Goal: Transaction & Acquisition: Purchase product/service

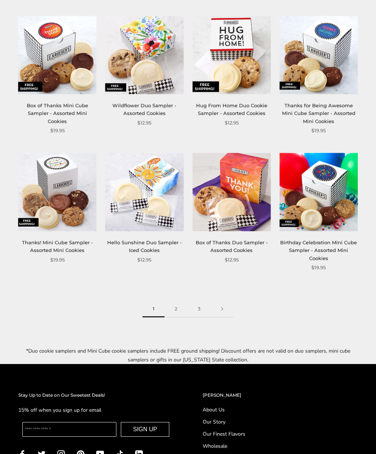
scroll to position [646, 0]
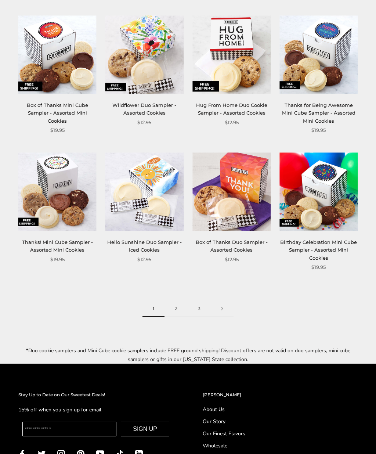
click at [179, 300] on link "2" at bounding box center [175, 308] width 23 height 17
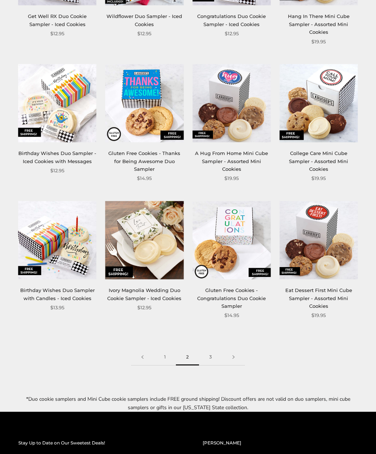
scroll to position [605, 0]
click at [207, 349] on link "3" at bounding box center [210, 357] width 23 height 17
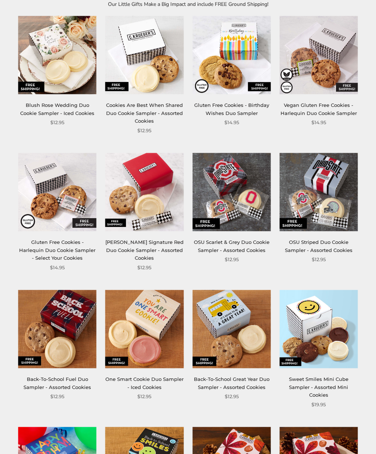
scroll to position [106, 0]
click at [318, 251] on link "OSU Striped Duo Cookie Sampler - Assorted Cookies" at bounding box center [319, 246] width 68 height 14
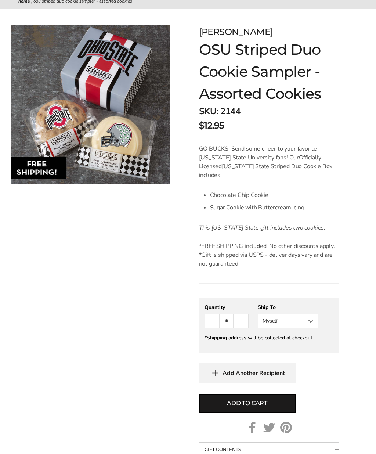
scroll to position [79, 0]
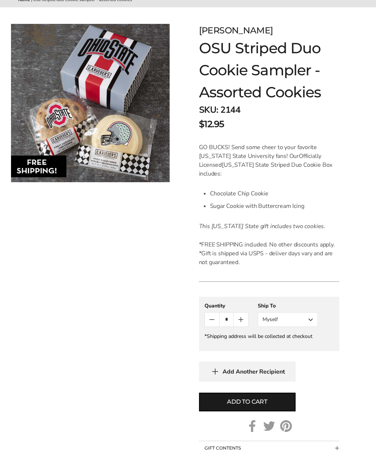
click at [308, 312] on button "Myself" at bounding box center [288, 319] width 60 height 15
click at [298, 340] on button "Other Recipient" at bounding box center [287, 346] width 59 height 13
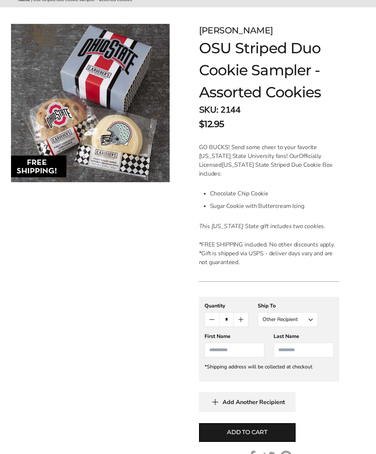
click at [233, 345] on input "First Name" at bounding box center [234, 349] width 60 height 15
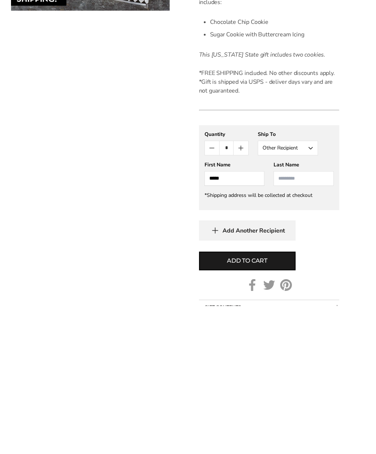
type input "*****"
click at [293, 319] on input "Last Name" at bounding box center [303, 326] width 60 height 15
type input "********"
click at [270, 399] on button "Add to cart" at bounding box center [247, 408] width 97 height 19
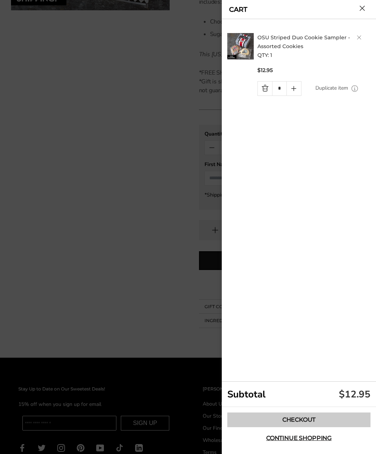
click at [304, 427] on link "Checkout" at bounding box center [298, 419] width 143 height 15
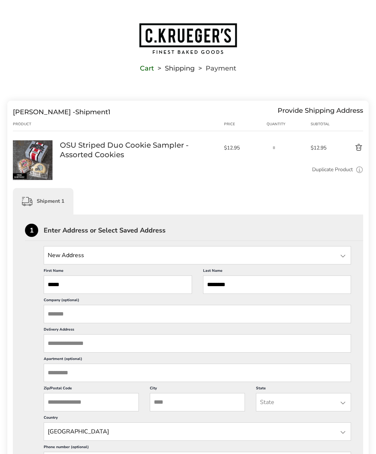
click at [339, 258] on div at bounding box center [342, 255] width 9 height 9
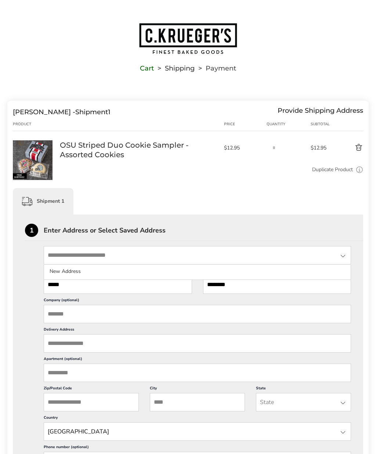
click at [327, 235] on div "1 Enter Address or Select Saved Address" at bounding box center [194, 232] width 338 height 17
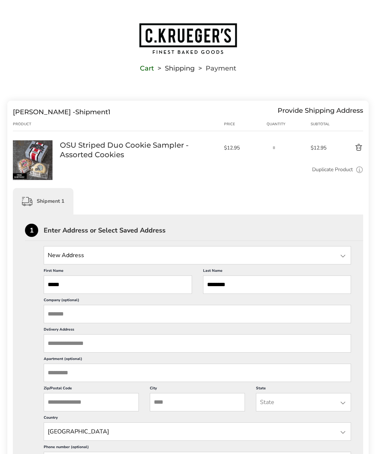
click at [336, 233] on div "1 Enter Address or Select Saved Address" at bounding box center [194, 232] width 338 height 17
click at [142, 351] on input "Delivery Address" at bounding box center [197, 343] width 307 height 18
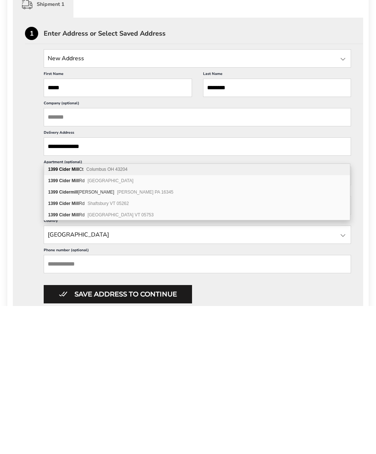
type input "**********"
click at [129, 312] on div "1399 Cider Mill Ct Columbus OH 43204" at bounding box center [197, 317] width 306 height 11
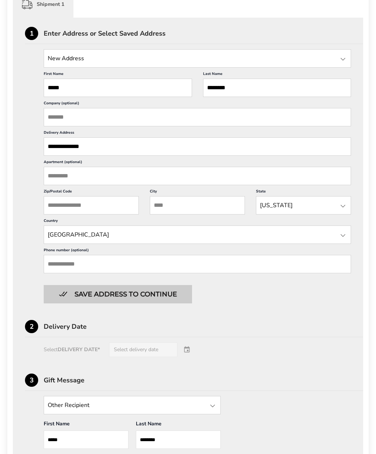
click at [150, 303] on button "Save address to continue" at bounding box center [118, 294] width 148 height 18
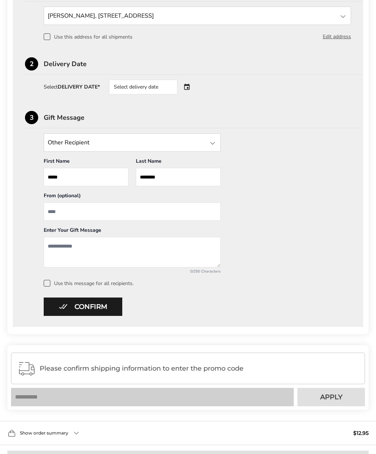
click at [92, 241] on textarea "Add a message" at bounding box center [132, 252] width 177 height 30
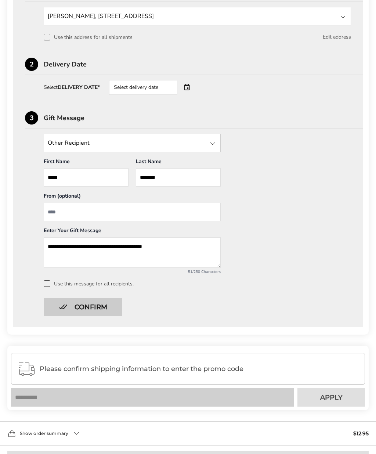
type textarea "**********"
click at [103, 307] on button "Confirm" at bounding box center [83, 307] width 79 height 18
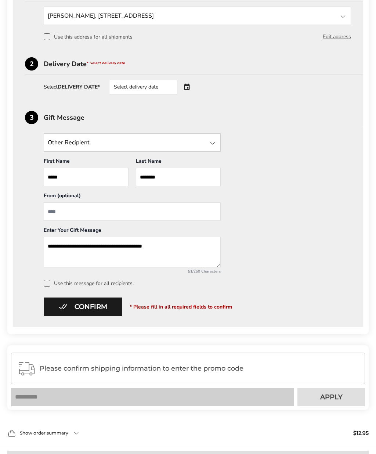
click at [189, 87] on div "Select delivery date" at bounding box center [153, 87] width 89 height 15
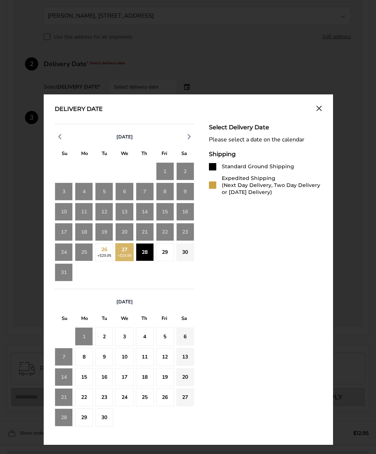
click at [148, 254] on div "28" at bounding box center [145, 252] width 18 height 18
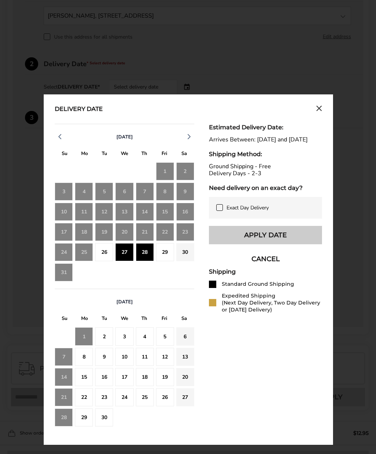
click at [309, 244] on button "Apply Date" at bounding box center [265, 235] width 113 height 18
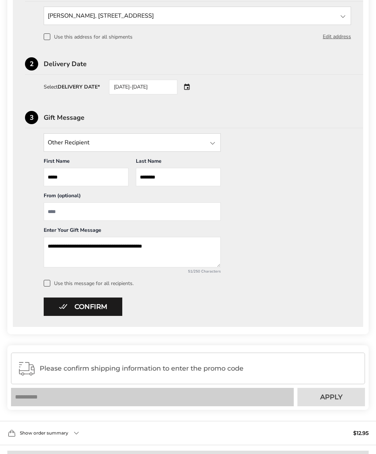
click at [0, 133] on div "**********" at bounding box center [188, 175] width 376 height 629
click at [98, 309] on button "Confirm" at bounding box center [83, 306] width 79 height 18
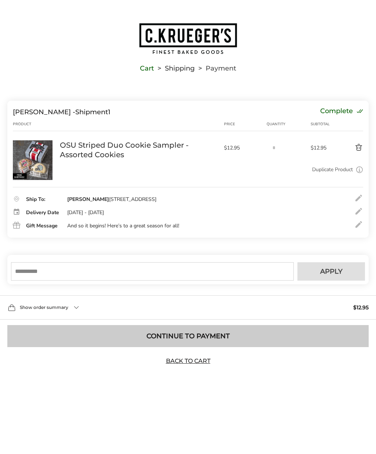
click at [254, 347] on button "Continue to Payment" at bounding box center [187, 336] width 361 height 22
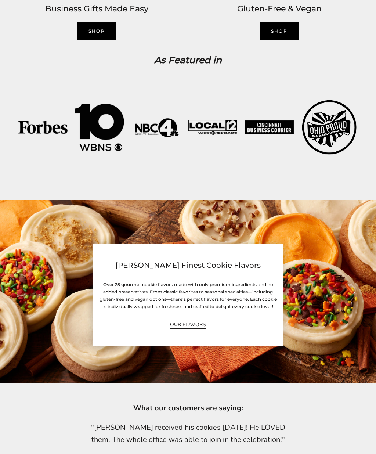
scroll to position [1115, 0]
